Goal: Information Seeking & Learning: Learn about a topic

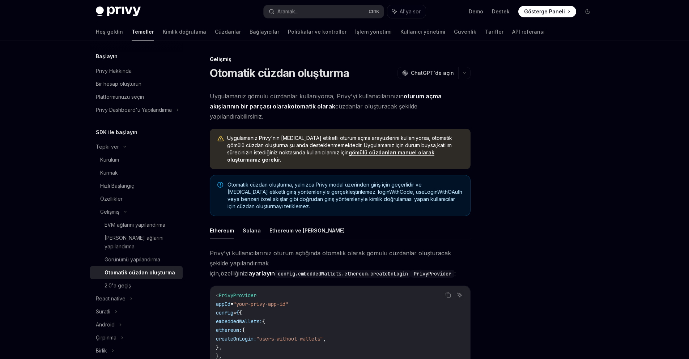
type textarea "*"
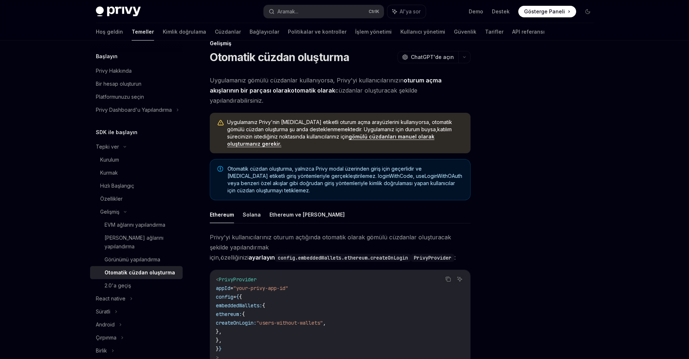
scroll to position [36, 0]
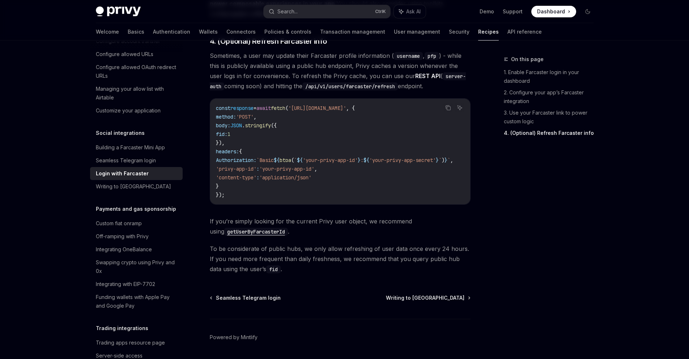
scroll to position [680, 0]
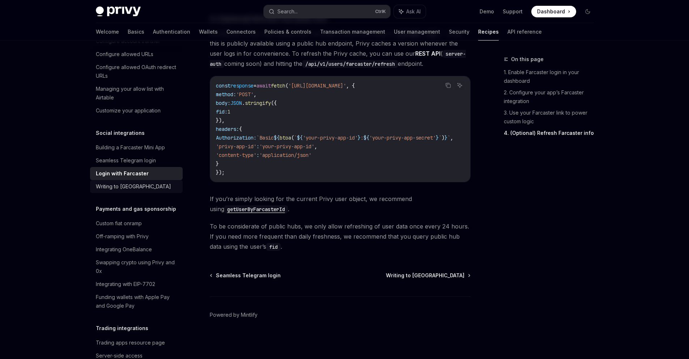
click at [138, 191] on div "Writing to Farcaster" at bounding box center [133, 186] width 75 height 9
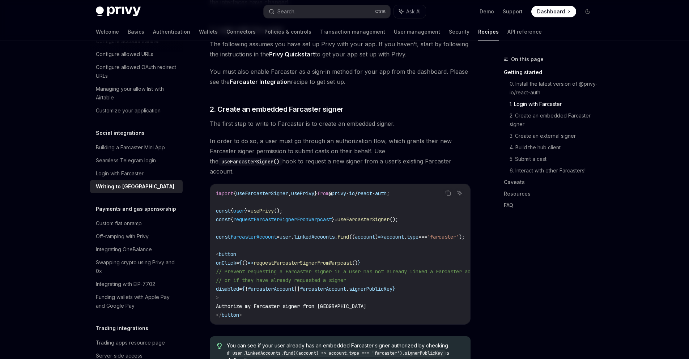
scroll to position [289, 0]
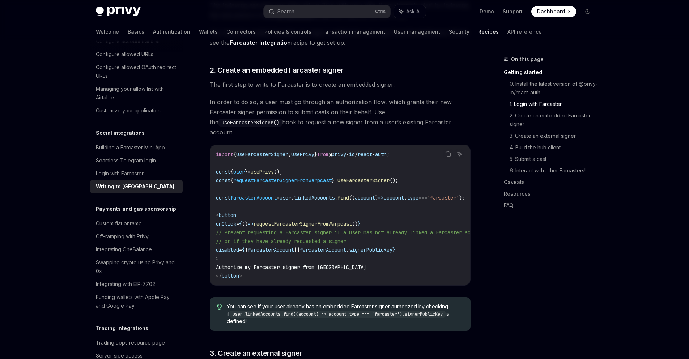
drag, startPoint x: 332, startPoint y: 132, endPoint x: 330, endPoint y: 137, distance: 4.7
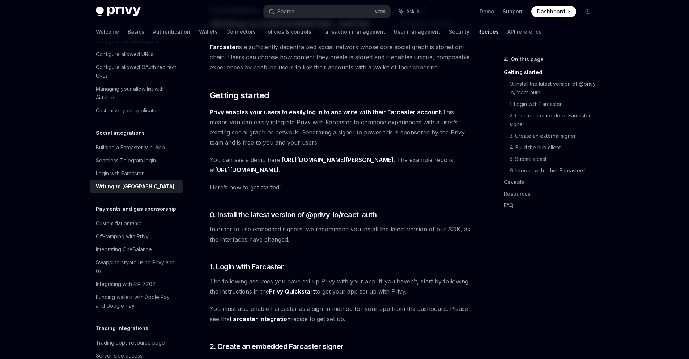
scroll to position [36, 0]
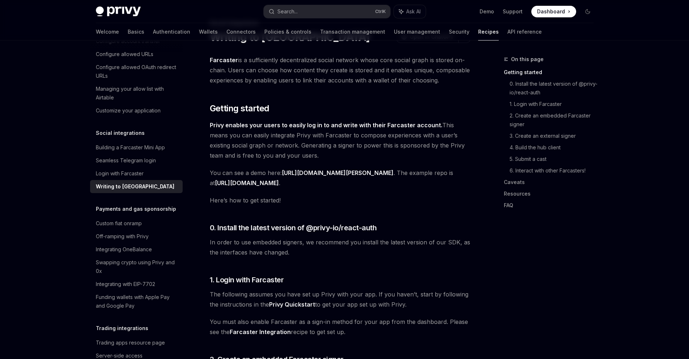
click at [279, 183] on link "https://github.com/privy-io/farcaster-demo" at bounding box center [247, 183] width 64 height 8
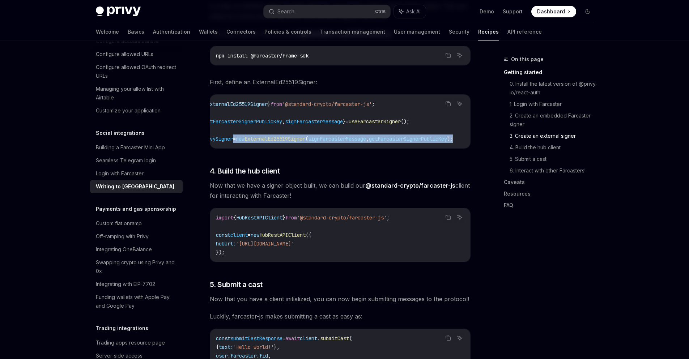
scroll to position [0, 0]
drag, startPoint x: 455, startPoint y: 132, endPoint x: 216, endPoint y: 134, distance: 238.8
click at [216, 134] on code "import { ExternalEd25519Signer } from '@standard-crypto/farcaster-js' ; const {…" at bounding box center [358, 121] width 284 height 43
copy span "const privySigner = new ExternalEd25519Signer ( signFarcasterMessage , getFarca…"
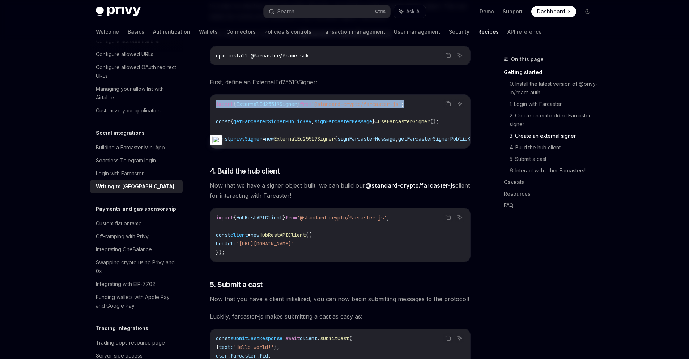
drag, startPoint x: 428, startPoint y: 98, endPoint x: 303, endPoint y: 68, distance: 129.0
copy span "import { ExternalEd25519Signer } from '@standard-crypto/farcaster-js' ;"
click at [448, 52] on icon "Copy the contents from the code block" at bounding box center [448, 55] width 6 height 6
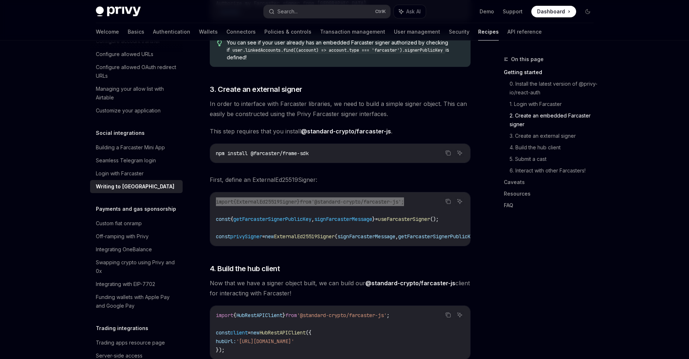
scroll to position [579, 0]
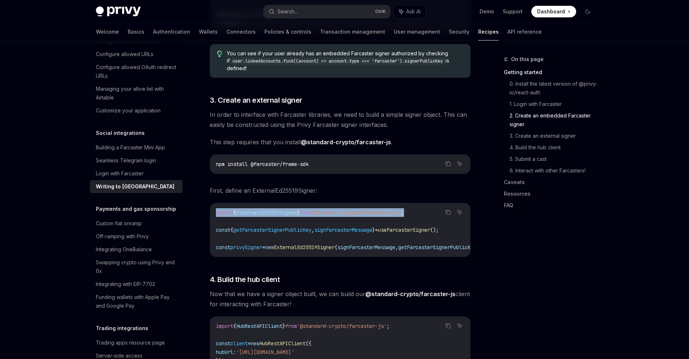
click at [341, 139] on link "@standard-crypto/farcaster-js" at bounding box center [346, 143] width 90 height 8
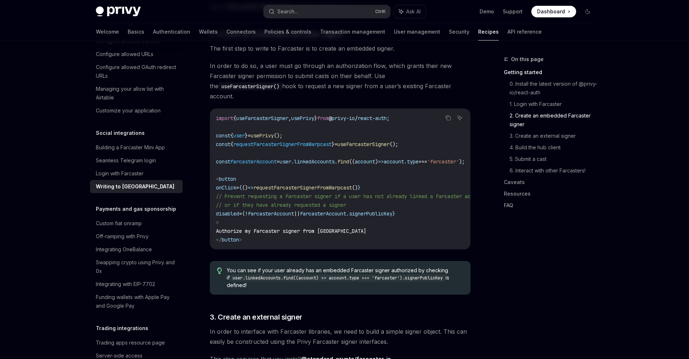
scroll to position [0, 52]
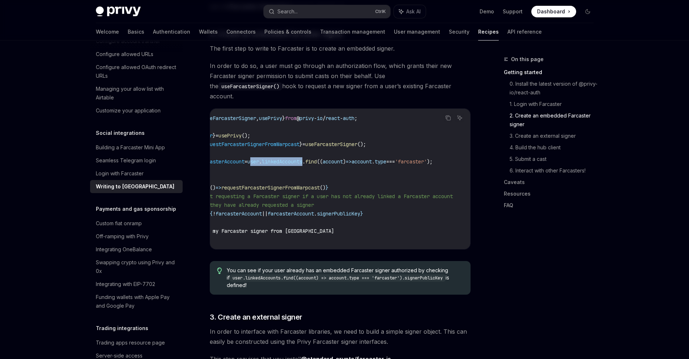
drag, startPoint x: 291, startPoint y: 151, endPoint x: 298, endPoint y: 155, distance: 7.9
click at [298, 158] on span "const farcasterAccount = user . linkedAccounts . find (( account ) => account .…" at bounding box center [308, 161] width 249 height 7
copy span "user . linkedAccounts"
drag, startPoint x: 311, startPoint y: 238, endPoint x: 279, endPoint y: 248, distance: 33.2
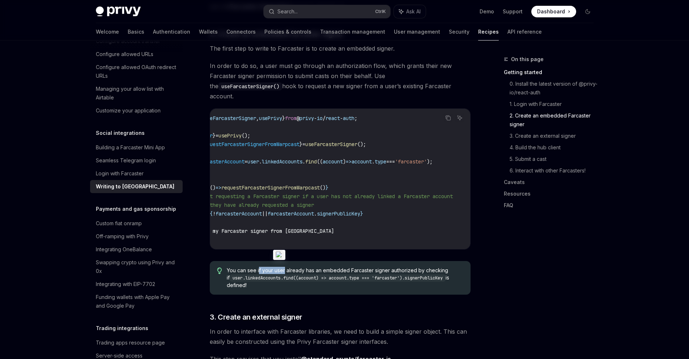
drag, startPoint x: 284, startPoint y: 245, endPoint x: 259, endPoint y: 243, distance: 24.3
click at [145, 191] on div "Writing to Farcaster" at bounding box center [137, 186] width 83 height 9
type textarea "*"
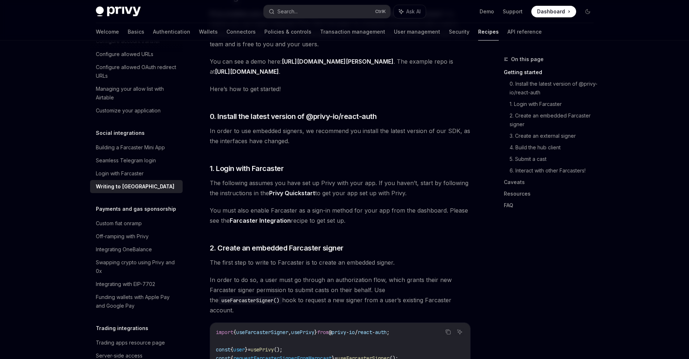
scroll to position [181, 0]
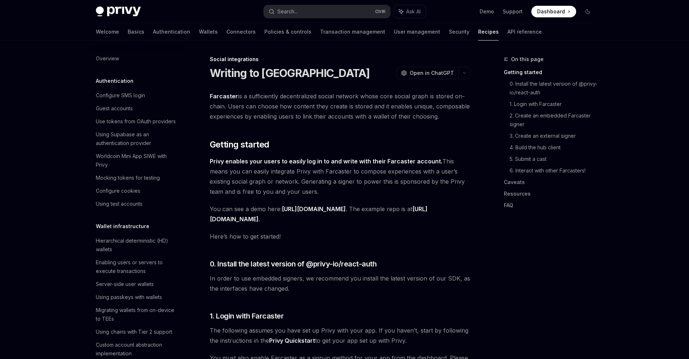
scroll to position [486, 0]
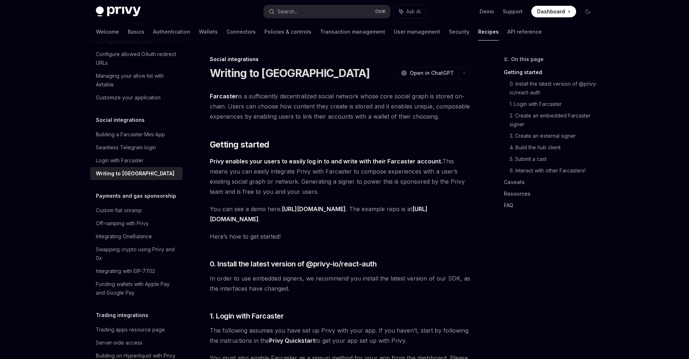
click at [342, 208] on link "https://farcaster-demo.vercel.app" at bounding box center [314, 210] width 64 height 8
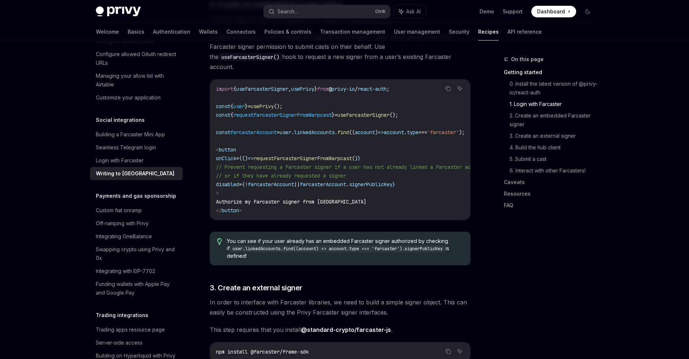
scroll to position [398, 0]
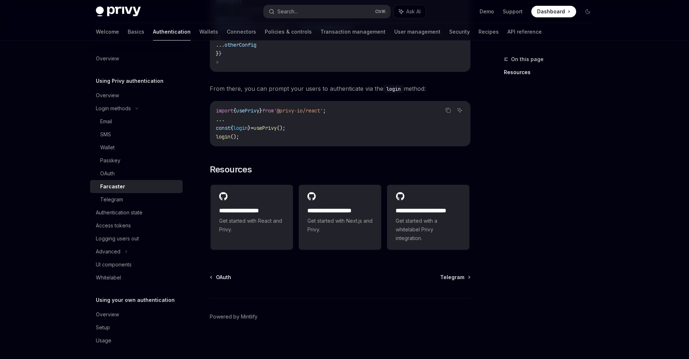
scroll to position [327, 0]
click at [199, 30] on link "Wallets" at bounding box center [208, 31] width 19 height 17
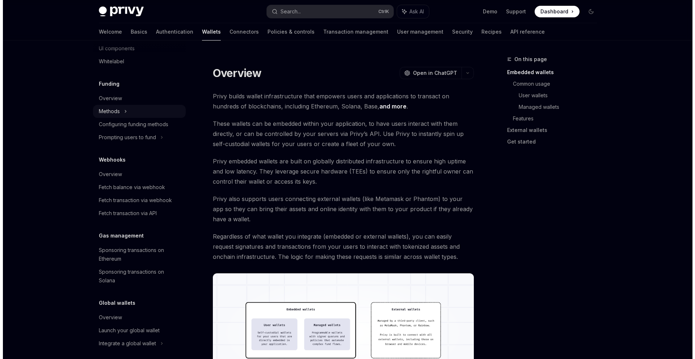
scroll to position [267, 0]
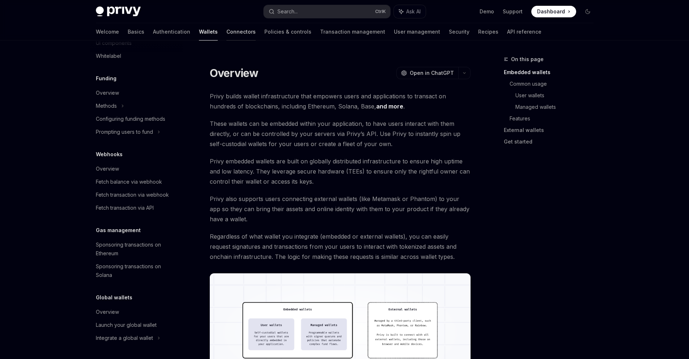
click at [227, 32] on link "Connectors" at bounding box center [241, 31] width 29 height 17
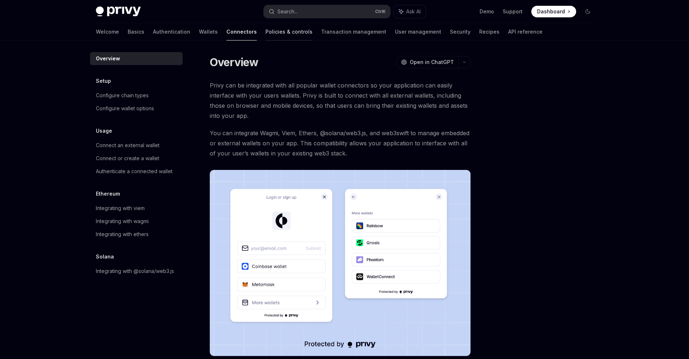
click at [266, 35] on link "Policies & controls" at bounding box center [289, 31] width 47 height 17
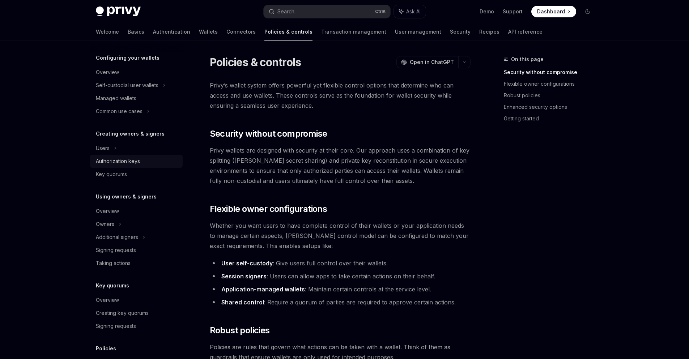
scroll to position [72, 0]
click at [131, 254] on div "Signing requests" at bounding box center [116, 251] width 40 height 9
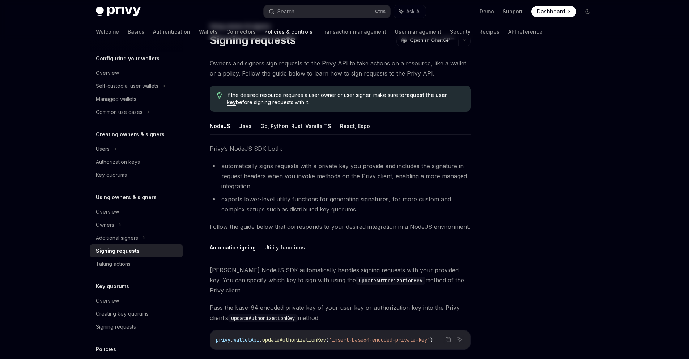
scroll to position [145, 0]
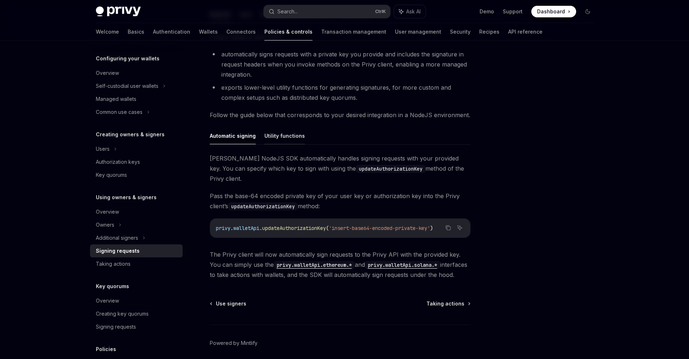
click at [273, 138] on button "Utility functions" at bounding box center [285, 135] width 41 height 17
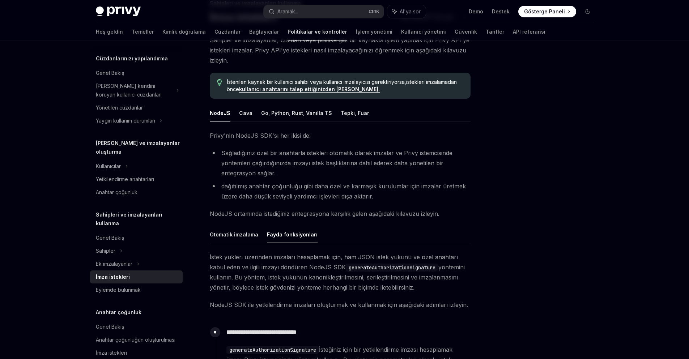
scroll to position [109, 0]
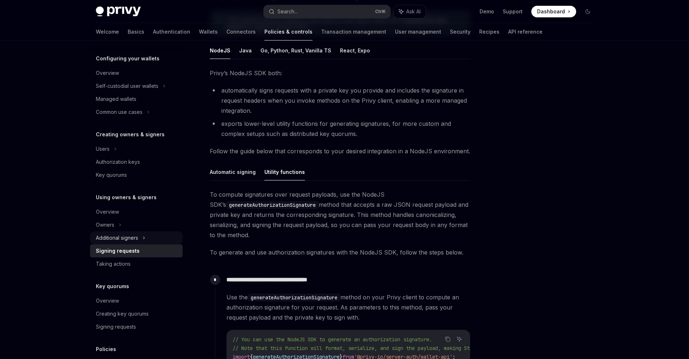
click at [139, 239] on div "Additional signers" at bounding box center [136, 238] width 93 height 13
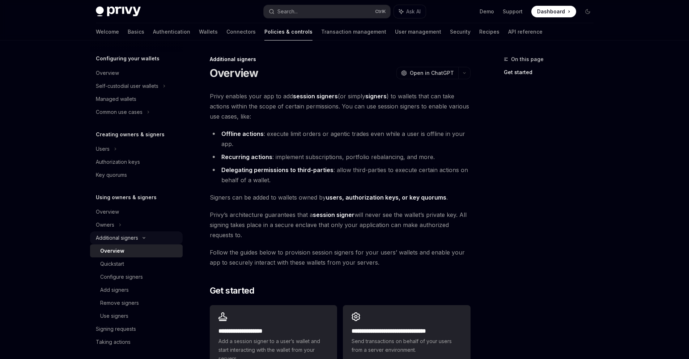
click at [141, 236] on div "Additional signers" at bounding box center [136, 238] width 93 height 13
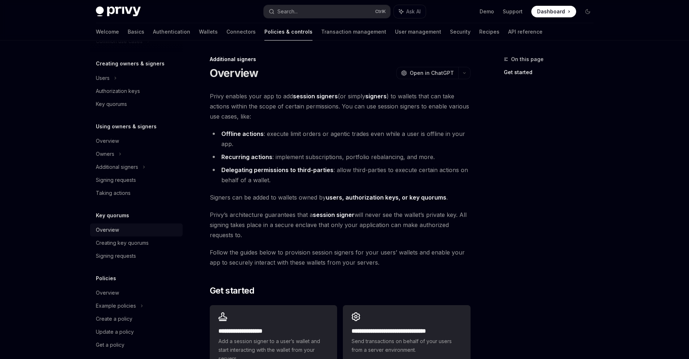
scroll to position [150, 0]
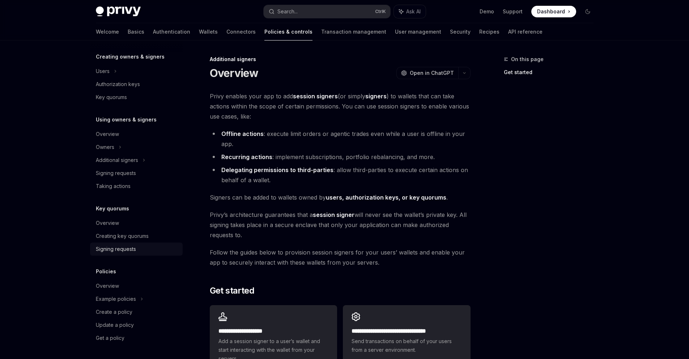
click at [143, 251] on div "Signing requests" at bounding box center [137, 249] width 83 height 9
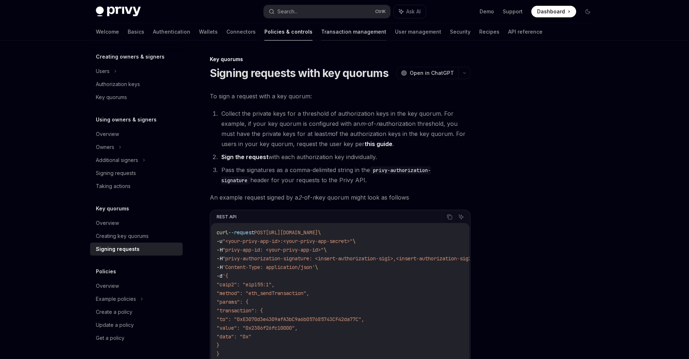
click at [321, 31] on link "Transaction management" at bounding box center [353, 31] width 65 height 17
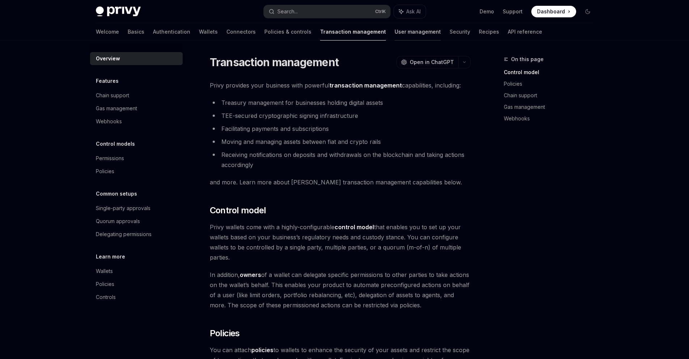
click at [395, 32] on link "User management" at bounding box center [418, 31] width 46 height 17
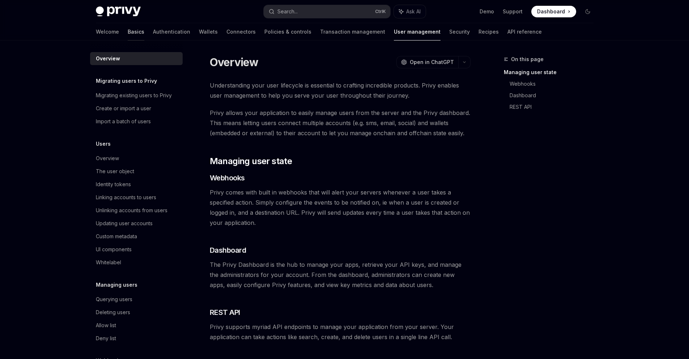
click at [128, 34] on link "Basics" at bounding box center [136, 31] width 17 height 17
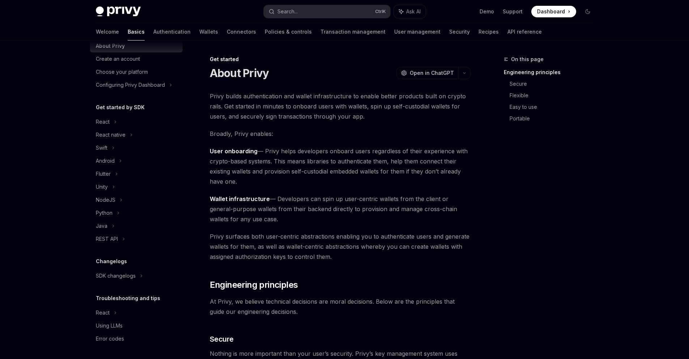
scroll to position [26, 0]
type textarea "*"
